Goal: Task Accomplishment & Management: Manage account settings

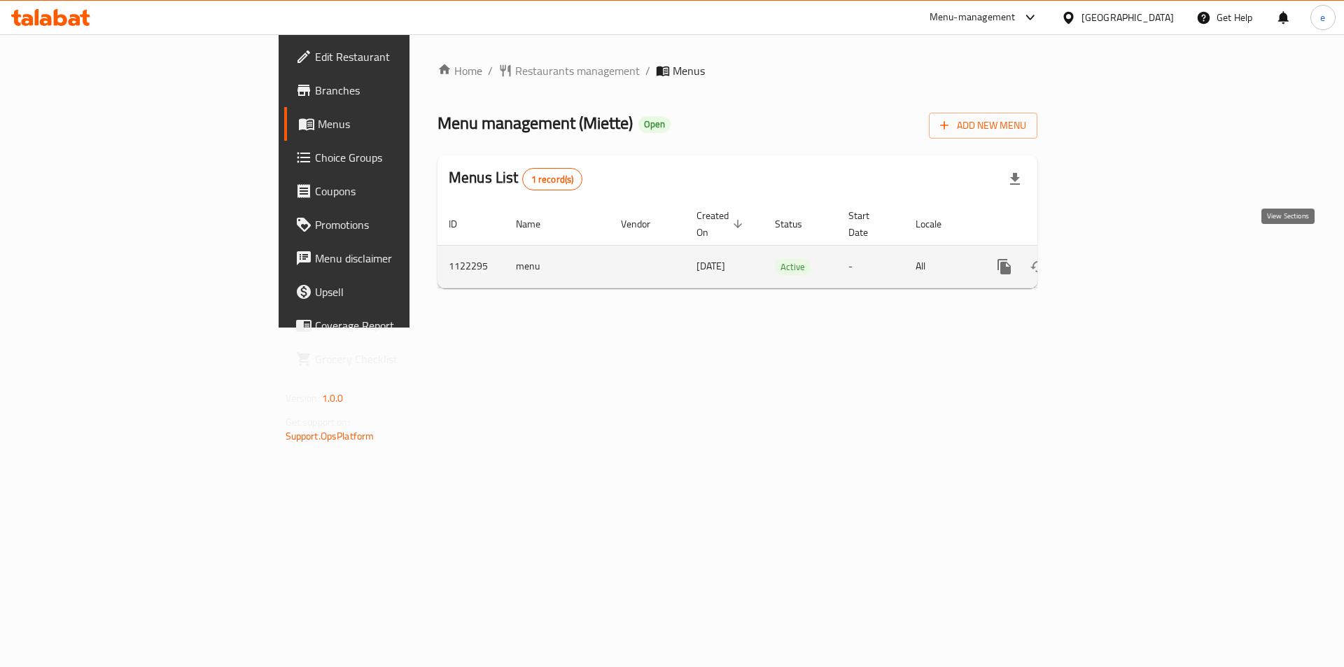
click at [1112, 260] on icon "enhanced table" at bounding box center [1105, 266] width 13 height 13
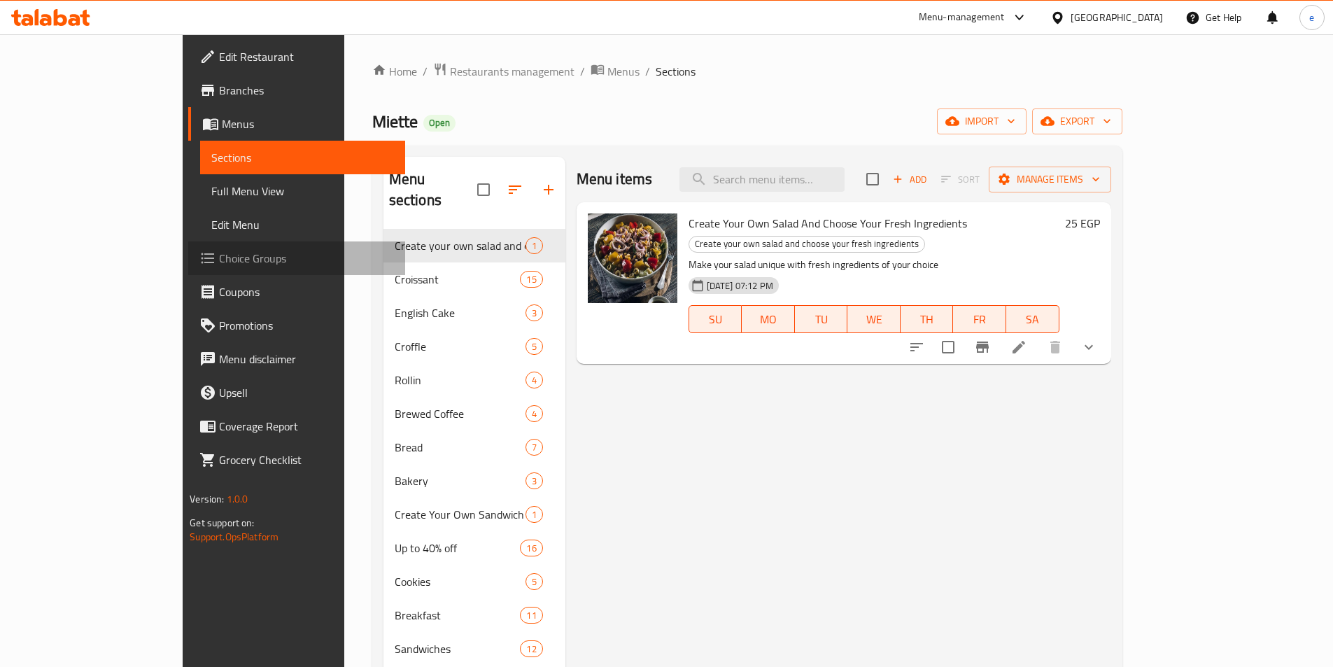
click at [219, 265] on span "Choice Groups" at bounding box center [306, 258] width 175 height 17
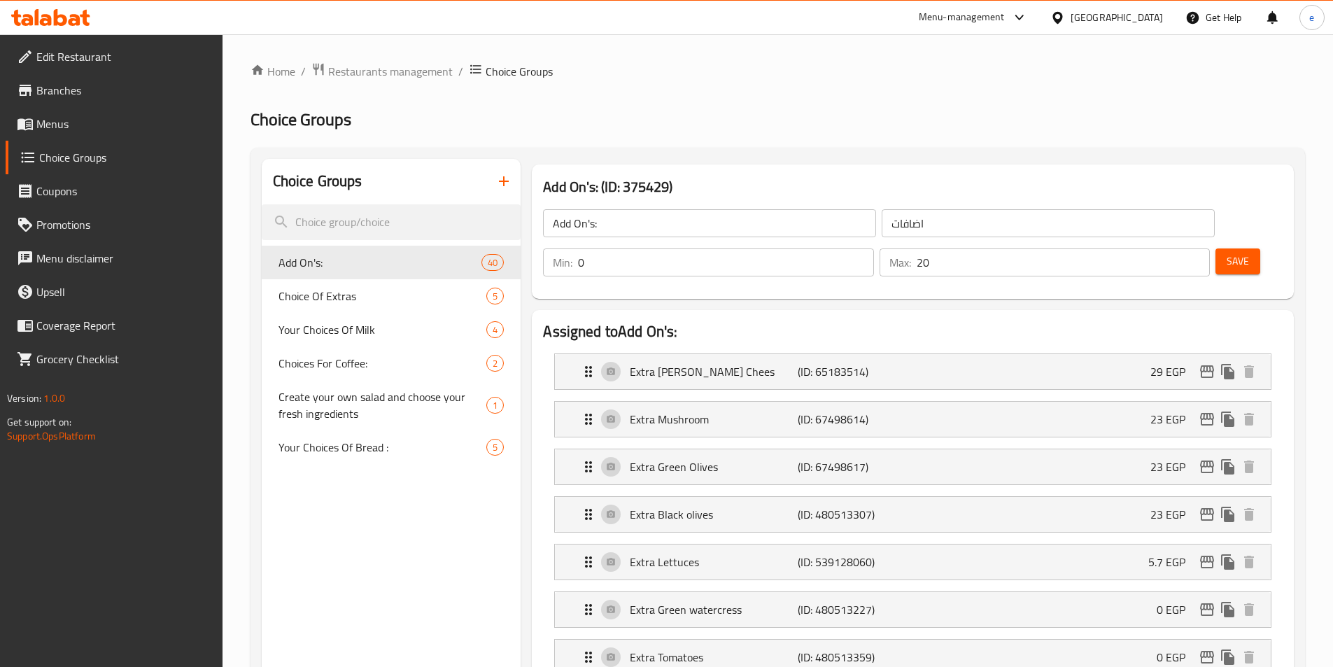
click at [335, 293] on div at bounding box center [666, 333] width 1333 height 667
click at [332, 295] on span "Choice Of Extras" at bounding box center [383, 296] width 209 height 17
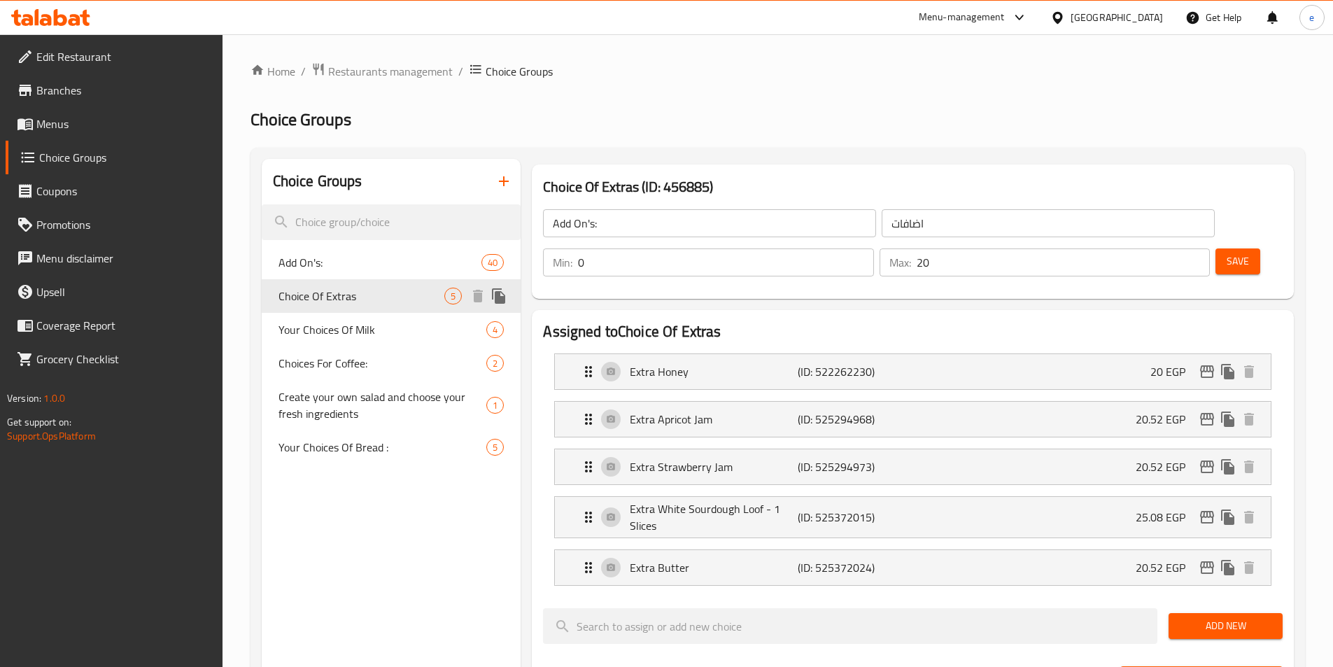
type input "Choice Of Extras"
type input "اختر من الإضافات"
type input "5"
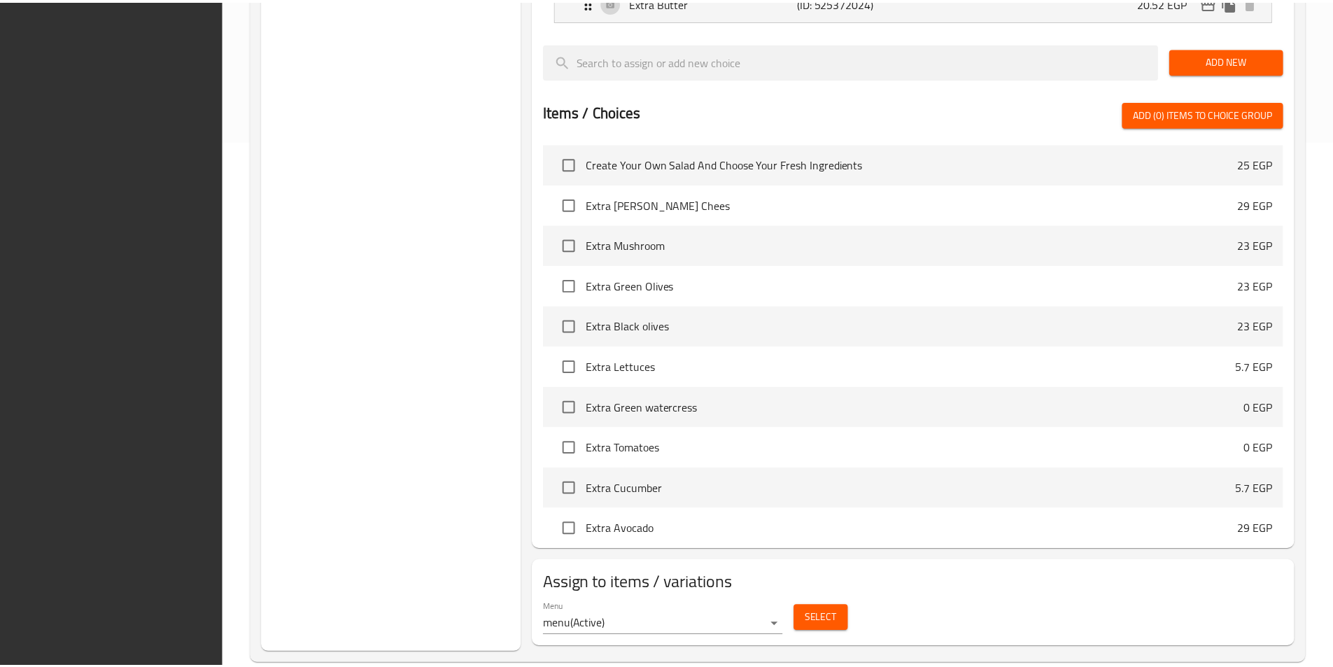
scroll to position [552, 0]
